Goal: Find specific page/section: Find specific page/section

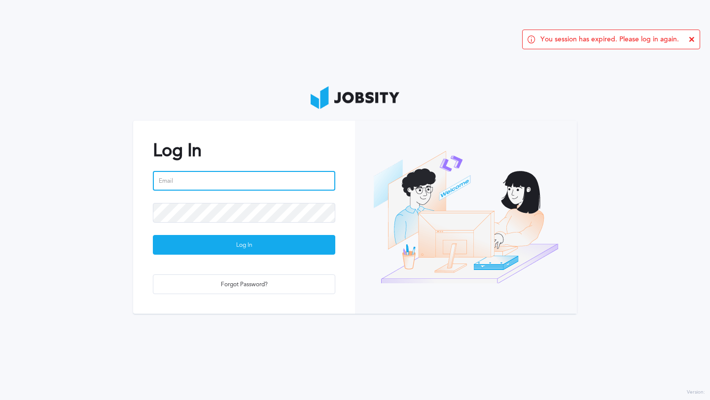
click at [273, 179] on input "email" at bounding box center [244, 181] width 182 height 20
click at [153, 235] on button "Log In" at bounding box center [244, 245] width 182 height 20
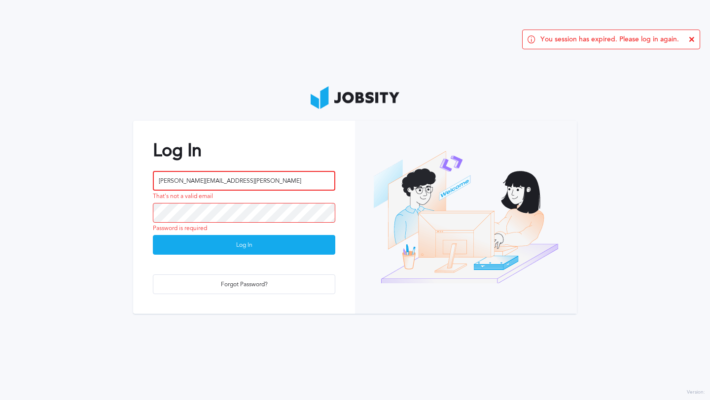
drag, startPoint x: 278, startPoint y: 179, endPoint x: 228, endPoint y: 180, distance: 50.3
click at [228, 180] on input "[PERSON_NAME][EMAIL_ADDRESS][PERSON_NAME]" at bounding box center [244, 181] width 182 height 20
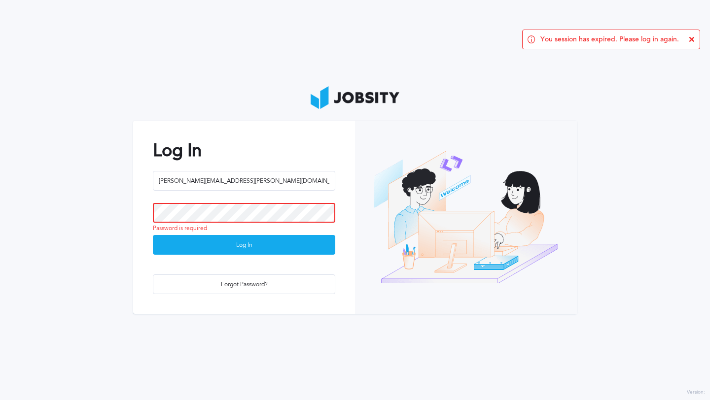
click at [153, 235] on button "Log In" at bounding box center [244, 245] width 182 height 20
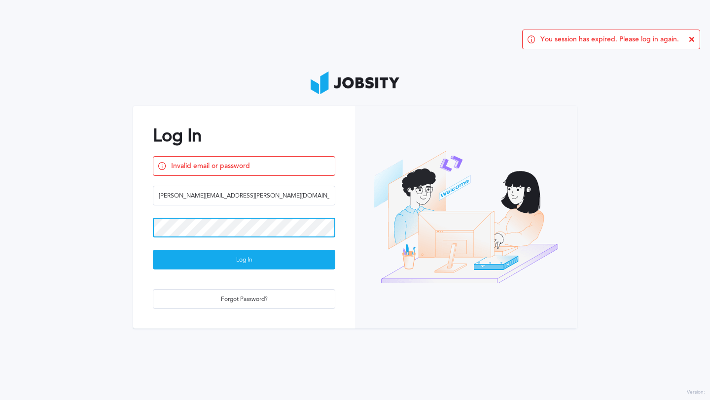
click at [153, 250] on button "Log In" at bounding box center [244, 260] width 182 height 20
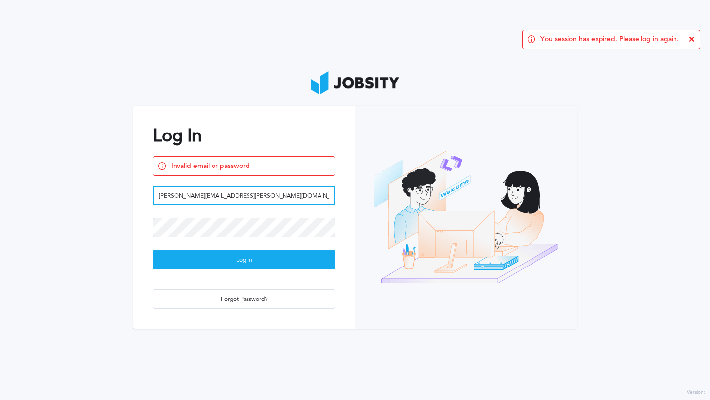
drag, startPoint x: 215, startPoint y: 197, endPoint x: 203, endPoint y: 198, distance: 12.9
click at [203, 198] on input "[PERSON_NAME][EMAIL_ADDRESS][PERSON_NAME][DOMAIN_NAME]" at bounding box center [244, 196] width 182 height 20
drag, startPoint x: 251, startPoint y: 194, endPoint x: 201, endPoint y: 193, distance: 50.8
click at [201, 193] on input "[PERSON_NAME][EMAIL_ADDRESS][PERSON_NAME][DOMAIN_NAME]" at bounding box center [244, 196] width 182 height 20
type input "[PERSON_NAME][EMAIL_ADDRESS][PERSON_NAME][DOMAIN_NAME]"
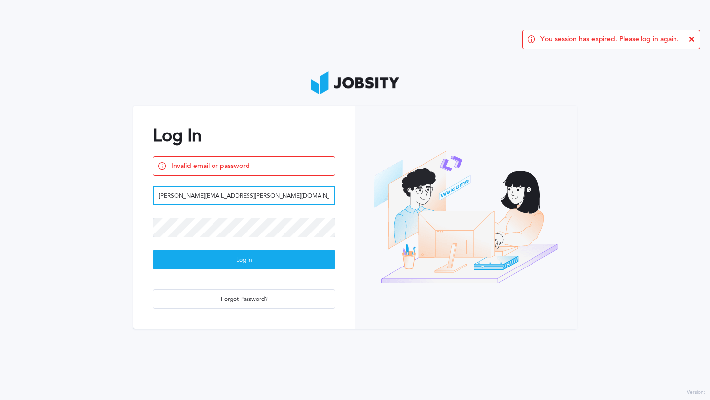
click at [153, 250] on button "Log In" at bounding box center [244, 260] width 182 height 20
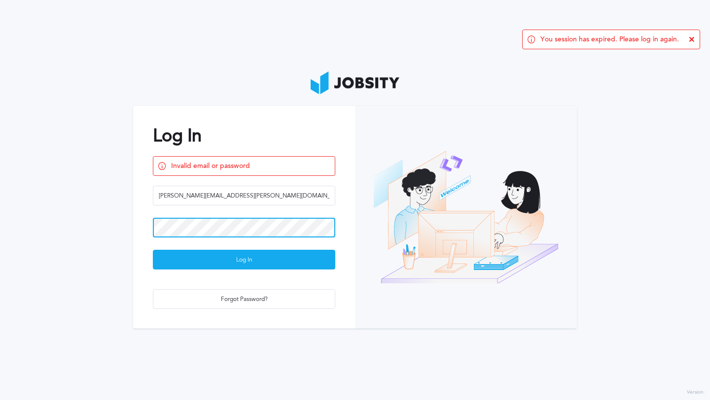
click at [153, 250] on button "Log In" at bounding box center [244, 260] width 182 height 20
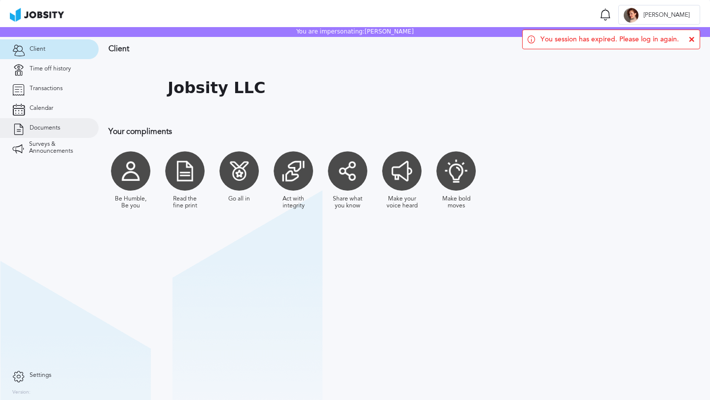
click at [55, 131] on span "Documents" at bounding box center [45, 128] width 31 height 7
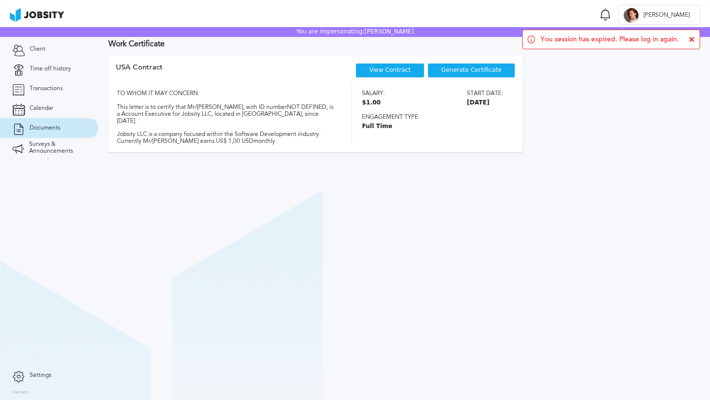
click at [396, 74] on div "View Contract" at bounding box center [389, 70] width 69 height 15
click at [383, 73] on link "View Contract" at bounding box center [389, 70] width 41 height 7
